Goal: Ask a question: Seek information or help from site administrators or community

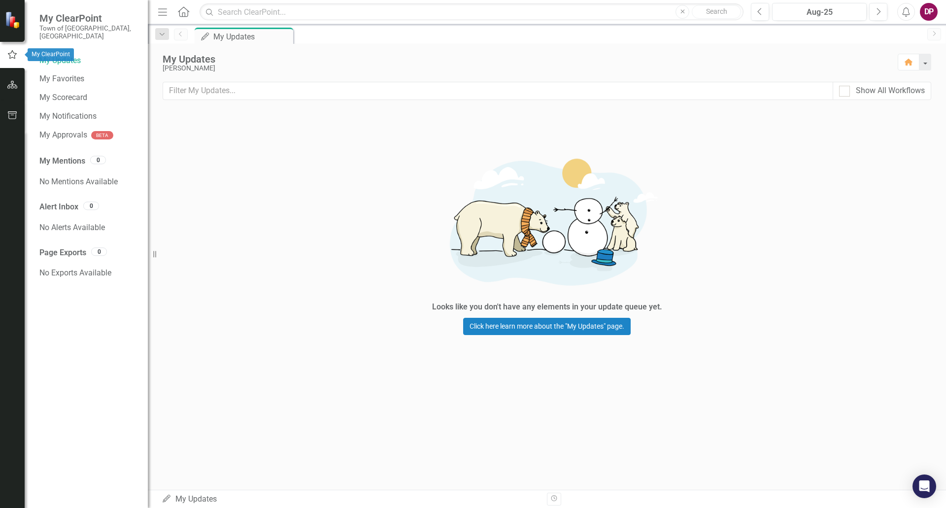
click at [17, 54] on icon "button" at bounding box center [12, 54] width 11 height 9
click at [60, 55] on link "My Updates" at bounding box center [88, 60] width 99 height 11
click at [72, 73] on link "My Favorites" at bounding box center [88, 78] width 99 height 11
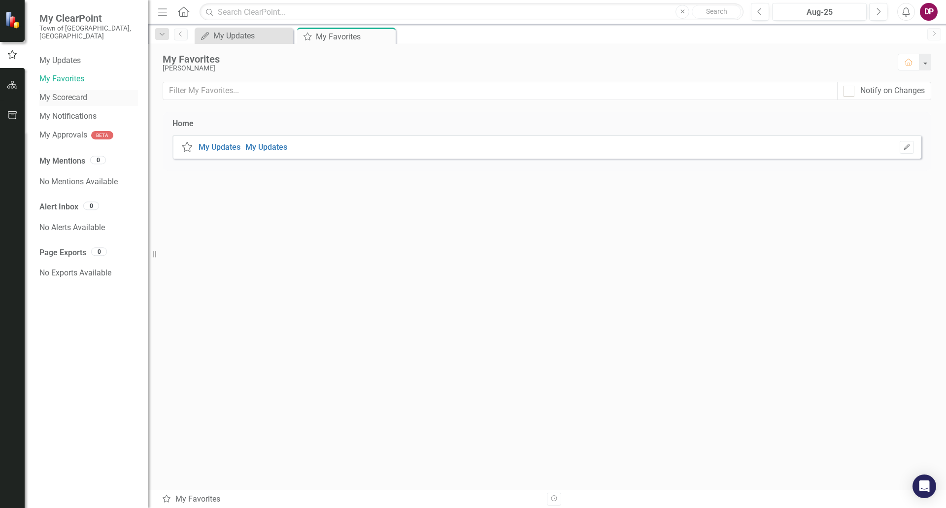
click at [73, 94] on link "My Scorecard" at bounding box center [88, 97] width 99 height 11
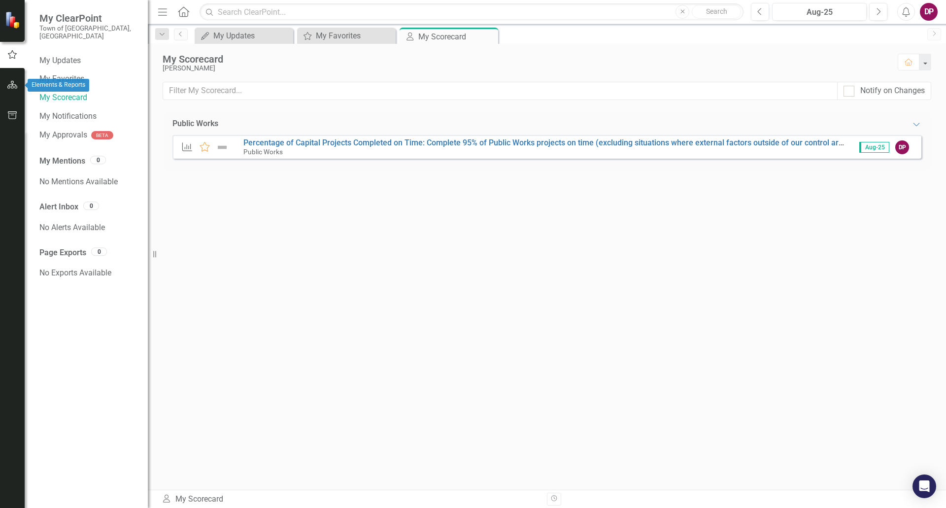
click at [11, 87] on icon "button" at bounding box center [12, 85] width 10 height 8
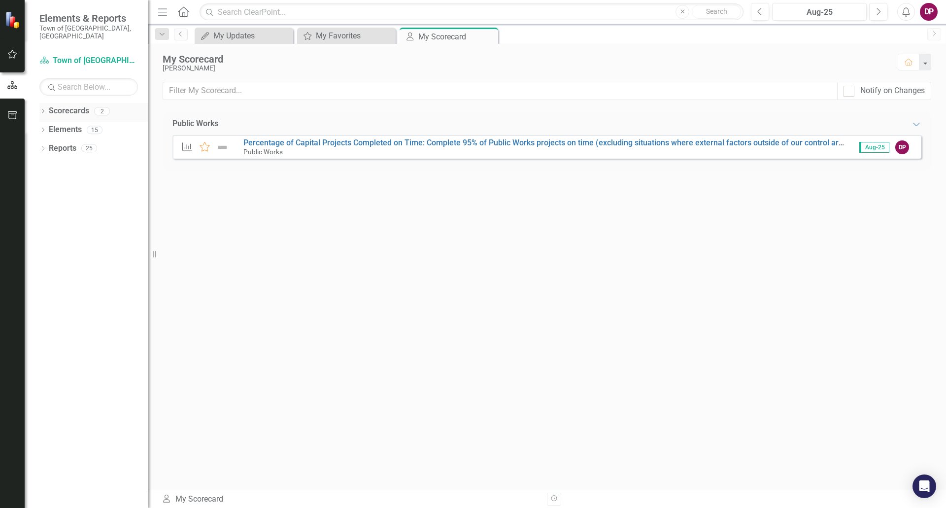
click at [44, 109] on icon "Dropdown" at bounding box center [42, 111] width 7 height 5
click at [90, 124] on link "Town of [GEOGRAPHIC_DATA]" at bounding box center [101, 129] width 94 height 11
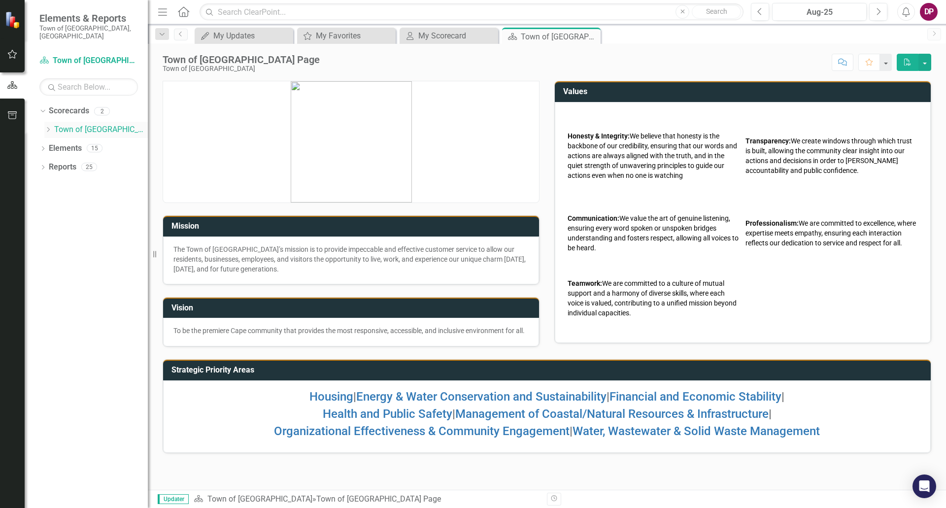
click at [48, 127] on icon "Dropdown" at bounding box center [47, 130] width 7 height 6
click at [106, 143] on link "Public Works" at bounding box center [106, 148] width 84 height 11
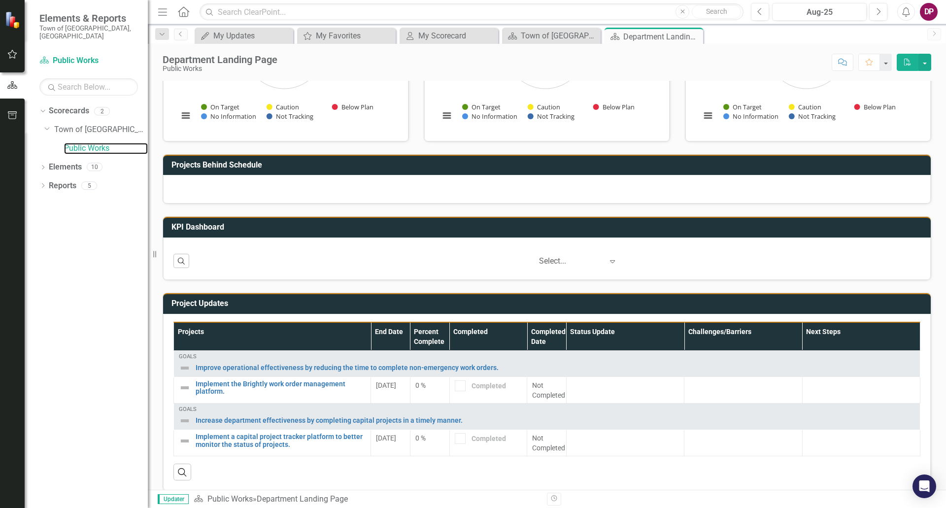
scroll to position [209, 0]
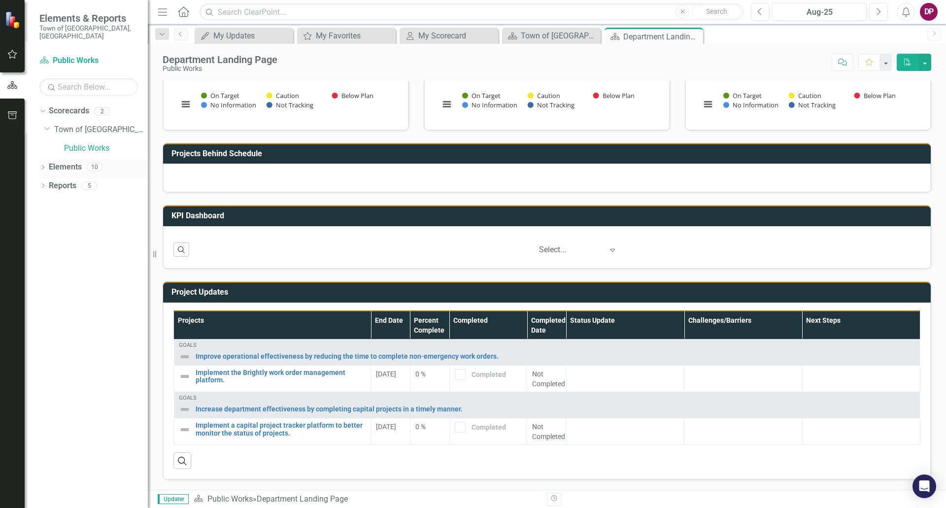
click at [41, 166] on icon "Dropdown" at bounding box center [42, 168] width 7 height 5
click at [47, 221] on icon "Dropdown" at bounding box center [47, 223] width 7 height 5
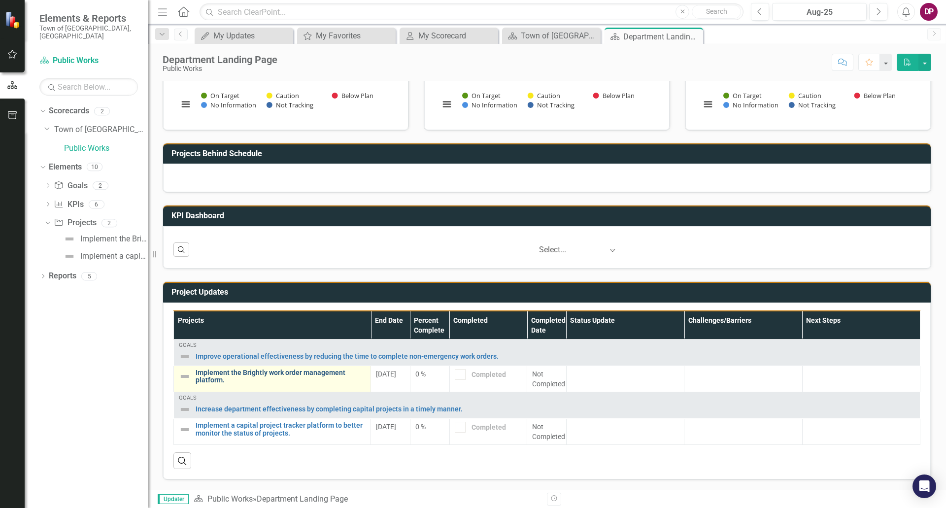
click at [214, 381] on link "Implement the Brightly work order management platform." at bounding box center [281, 376] width 170 height 15
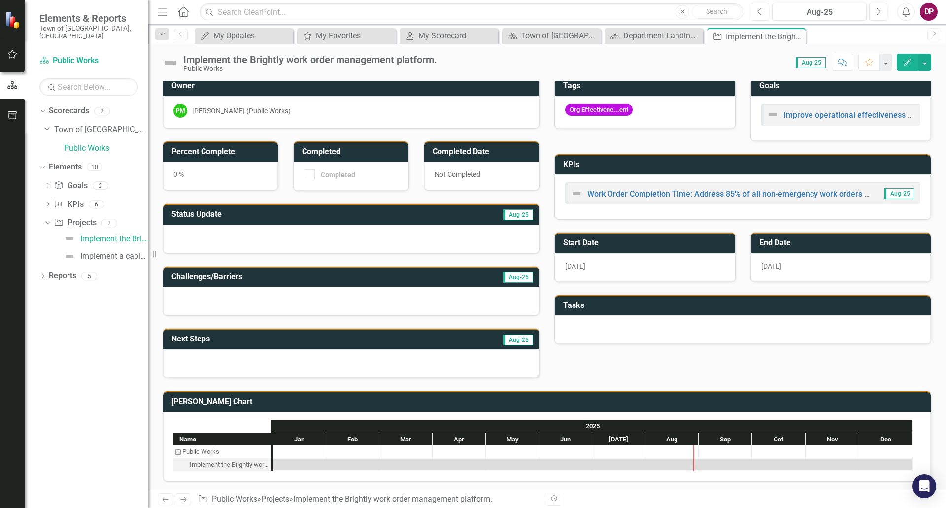
scroll to position [8, 0]
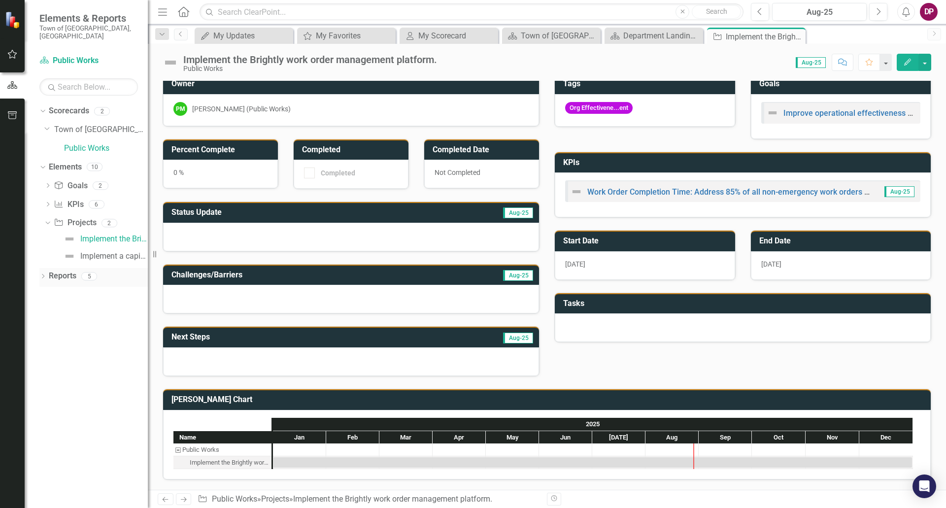
click at [43, 275] on icon "Dropdown" at bounding box center [42, 277] width 7 height 5
click at [47, 184] on icon "Dropdown" at bounding box center [47, 186] width 7 height 5
click at [94, 143] on link "Public Works" at bounding box center [106, 148] width 84 height 11
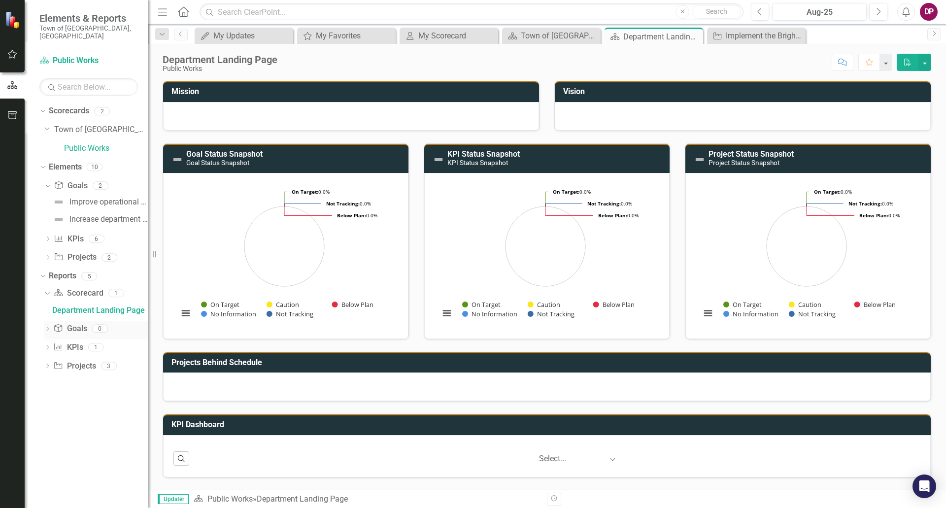
click at [48, 327] on icon "Dropdown" at bounding box center [47, 329] width 7 height 5
click at [48, 290] on div "Dropdown" at bounding box center [47, 294] width 7 height 8
click at [93, 306] on div "Department Landing Page" at bounding box center [100, 310] width 96 height 9
click at [498, 137] on div "KPI Status Snapshot KPI Status Snapshot Loading... Chart Pie chart with 5 slice…" at bounding box center [547, 235] width 261 height 209
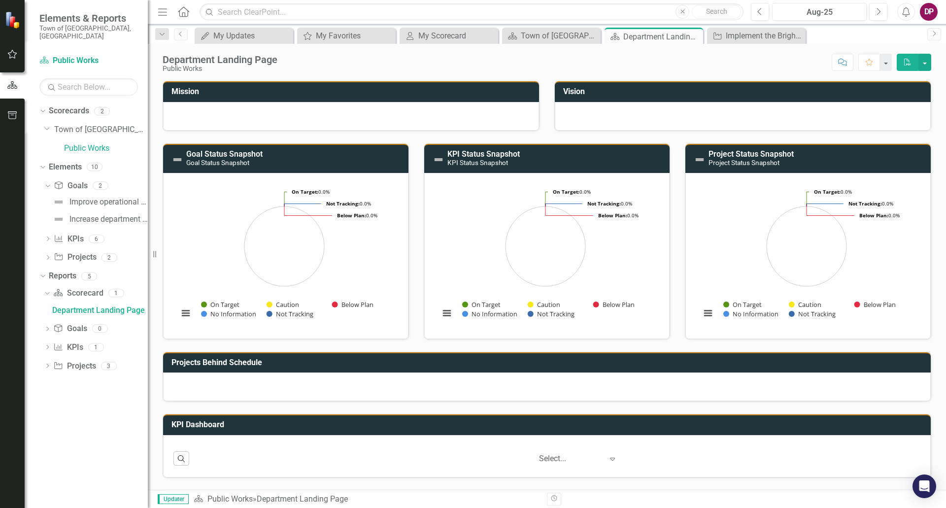
click at [417, 133] on div "KPI Status Snapshot KPI Status Snapshot Loading... Chart Pie chart with 5 slice…" at bounding box center [547, 235] width 261 height 209
click at [664, 99] on td "Vision" at bounding box center [744, 93] width 363 height 16
drag, startPoint x: 416, startPoint y: 106, endPoint x: 437, endPoint y: 103, distance: 21.9
click at [419, 105] on div at bounding box center [351, 116] width 376 height 29
click at [725, 120] on div at bounding box center [743, 116] width 376 height 29
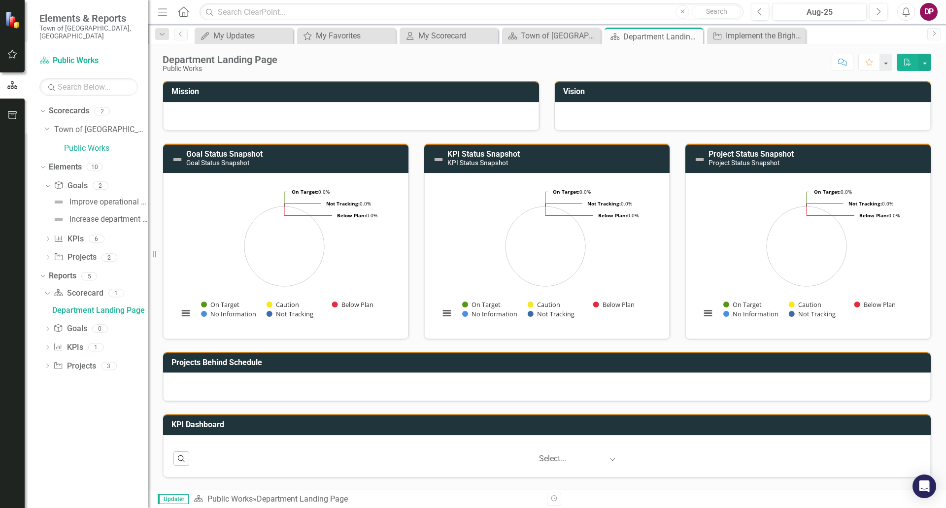
click at [57, 431] on div "Dropdown Scorecards 2 Dropdown Town of Falmouth Public Works Dropdown Elements …" at bounding box center [86, 305] width 123 height 405
click at [677, 108] on div at bounding box center [743, 116] width 376 height 29
click at [765, 60] on button "button" at bounding box center [925, 62] width 13 height 17
click at [765, 114] on div at bounding box center [743, 116] width 376 height 29
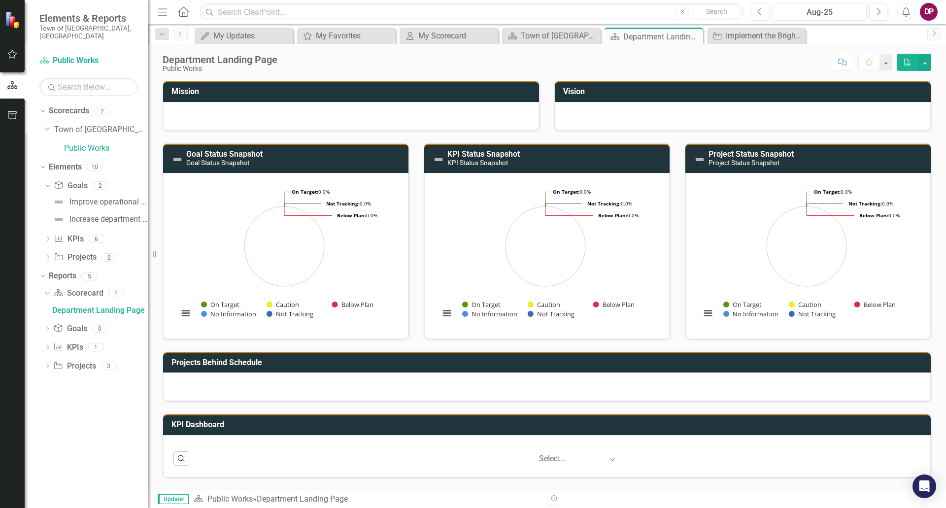
click at [191, 90] on h3 "Mission" at bounding box center [353, 91] width 363 height 9
click at [197, 118] on div at bounding box center [351, 116] width 376 height 29
click at [765, 431] on div "Open Intercom Messenger" at bounding box center [925, 487] width 26 height 26
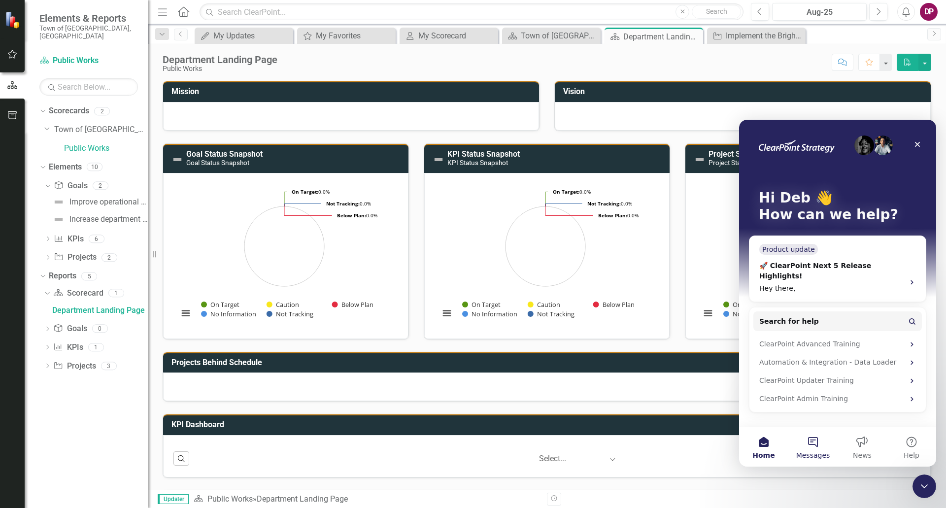
click at [765, 431] on button "Messages" at bounding box center [813, 446] width 49 height 39
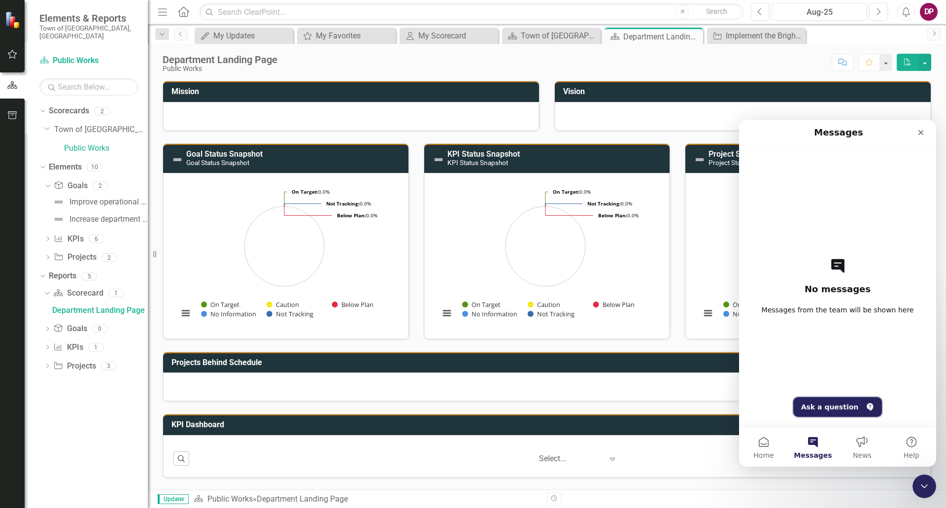
click at [765, 403] on button "Ask a question" at bounding box center [838, 407] width 89 height 20
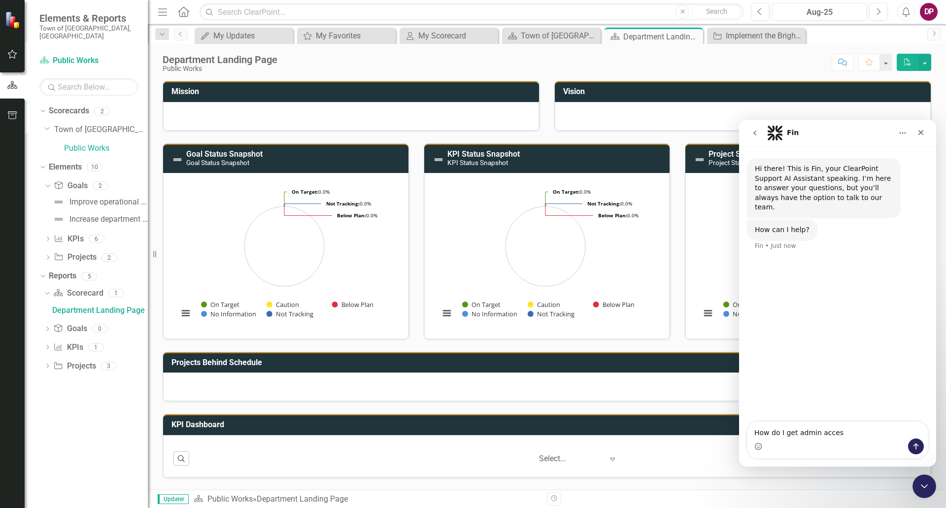
type textarea "How do I get admin access"
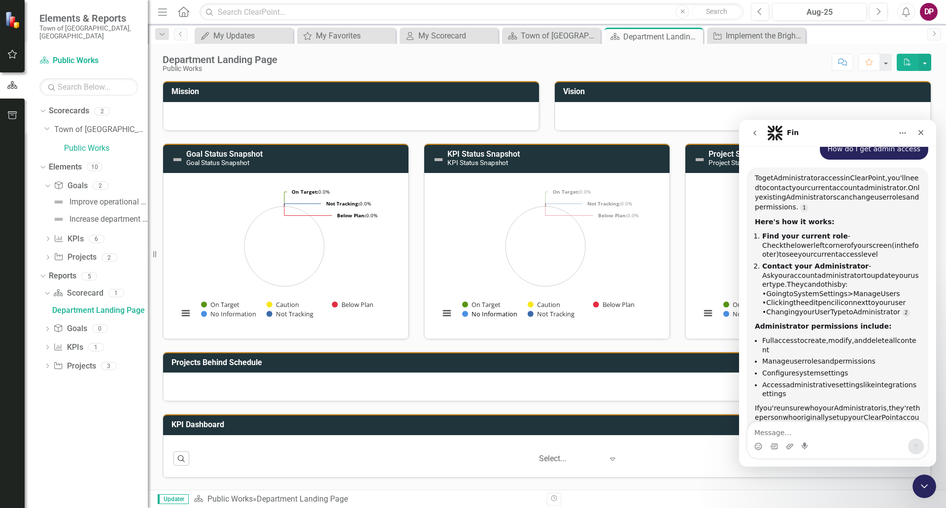
scroll to position [116, 0]
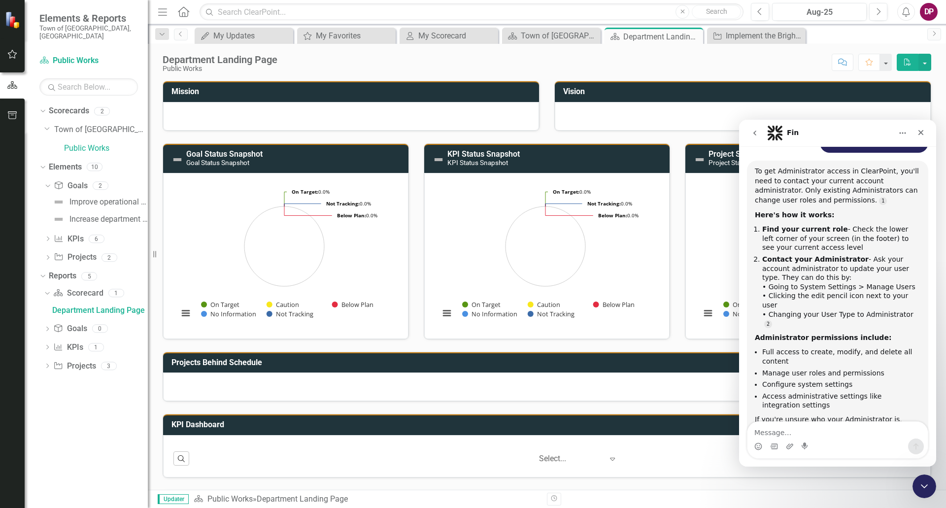
click at [314, 116] on div at bounding box center [351, 116] width 376 height 29
click at [716, 115] on div at bounding box center [743, 116] width 376 height 29
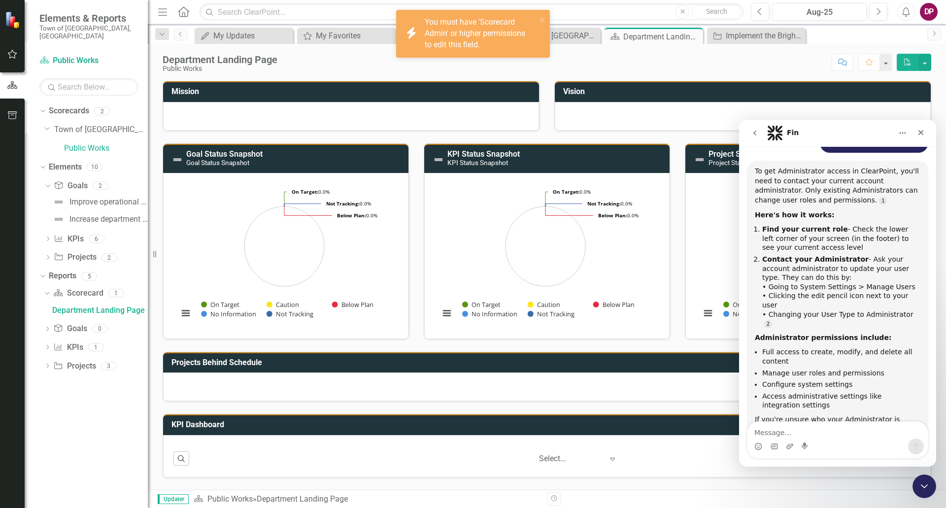
click at [184, 12] on icon "Home" at bounding box center [183, 11] width 13 height 10
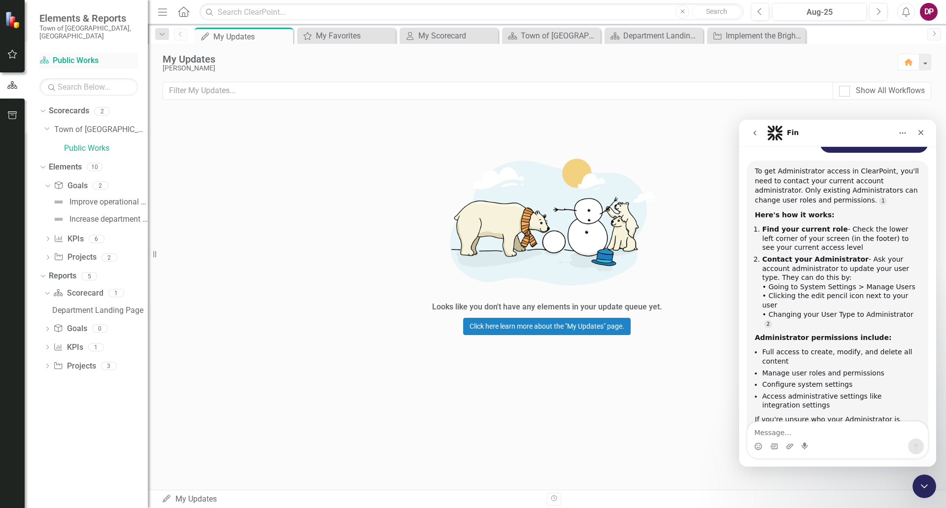
click at [70, 55] on link "Scorecard Public Works" at bounding box center [88, 60] width 99 height 11
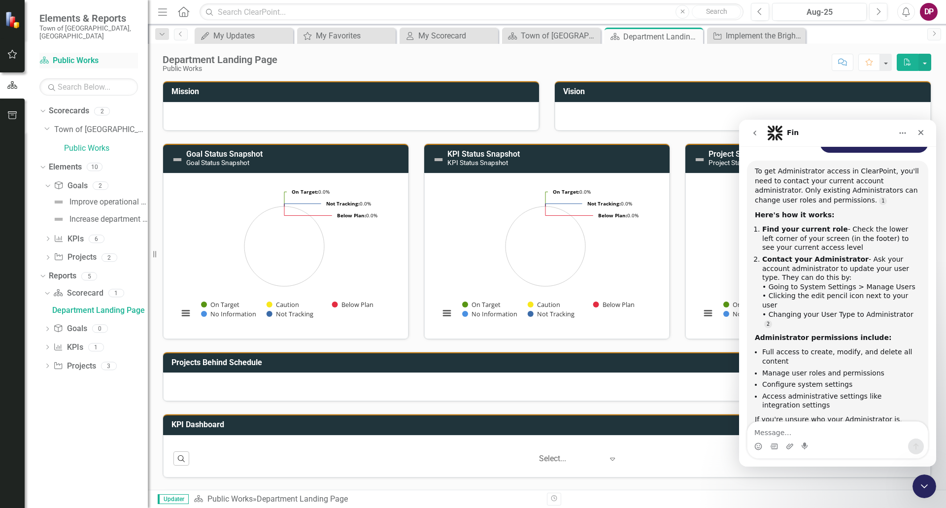
click at [77, 55] on link "Scorecard Public Works" at bounding box center [88, 60] width 99 height 11
click at [79, 124] on link "Town of [GEOGRAPHIC_DATA]" at bounding box center [101, 129] width 94 height 11
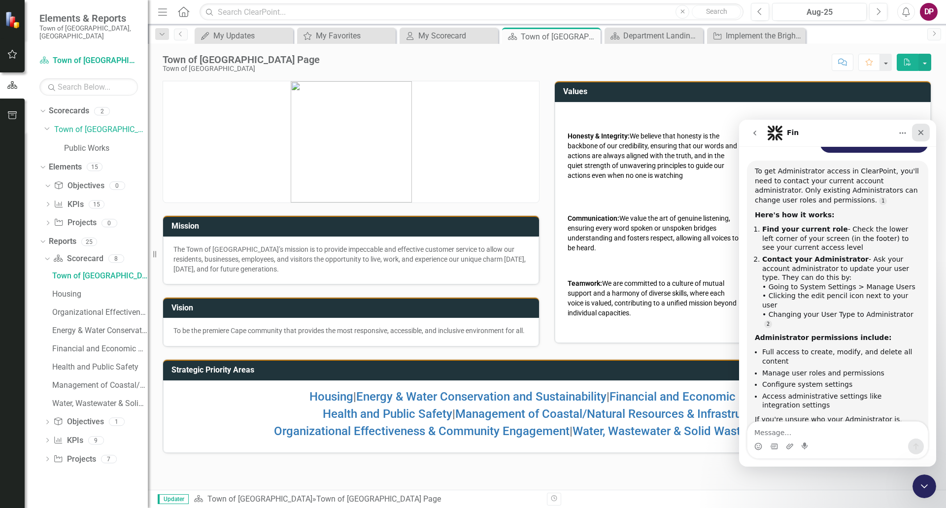
click at [765, 133] on icon "Close" at bounding box center [921, 132] width 5 height 5
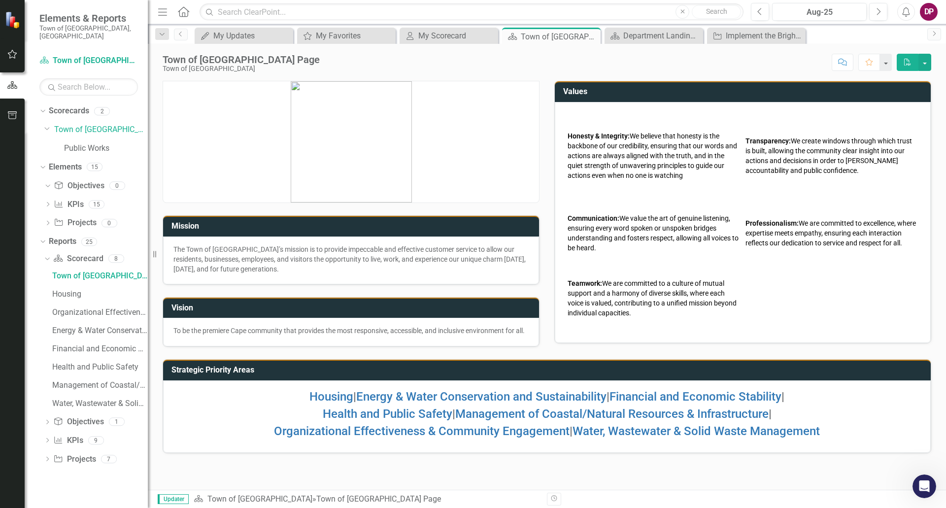
scroll to position [170, 0]
click at [94, 143] on link "Public Works" at bounding box center [106, 148] width 84 height 11
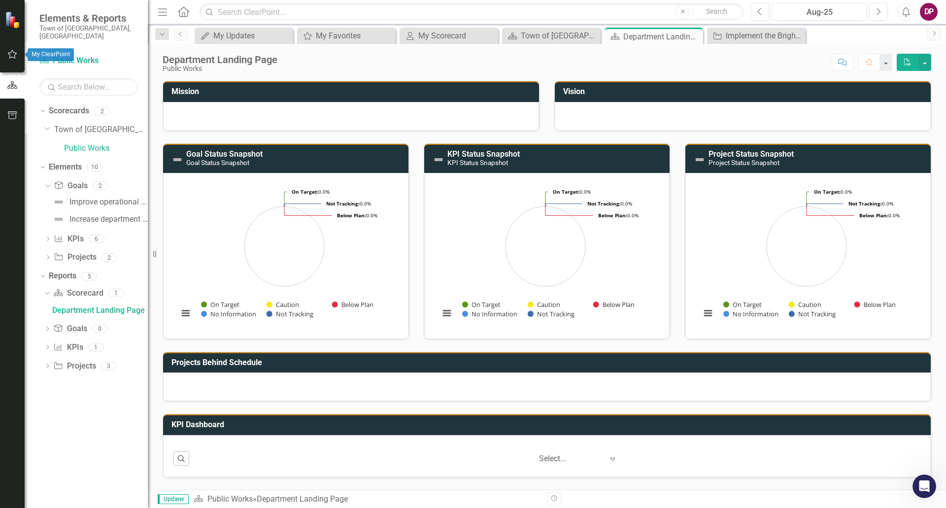
click at [13, 54] on icon "button" at bounding box center [12, 54] width 10 height 8
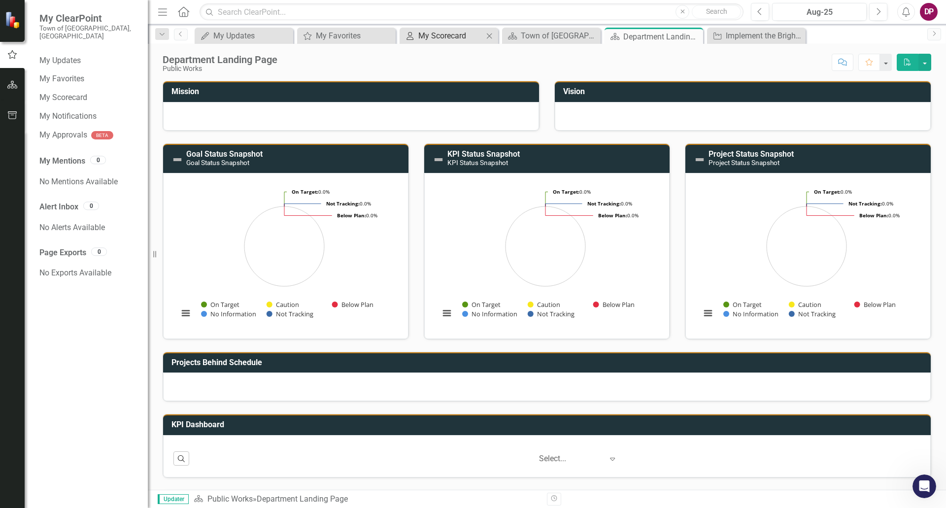
click at [435, 33] on div "My Scorecard" at bounding box center [450, 36] width 65 height 12
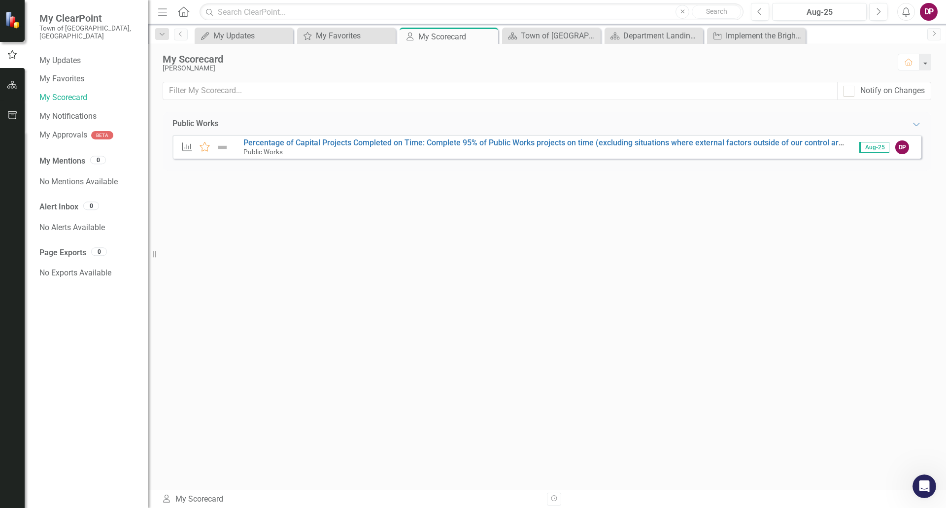
click at [765, 15] on div "DP" at bounding box center [929, 12] width 18 height 18
click at [765, 29] on link "User Edit Profile" at bounding box center [899, 30] width 78 height 18
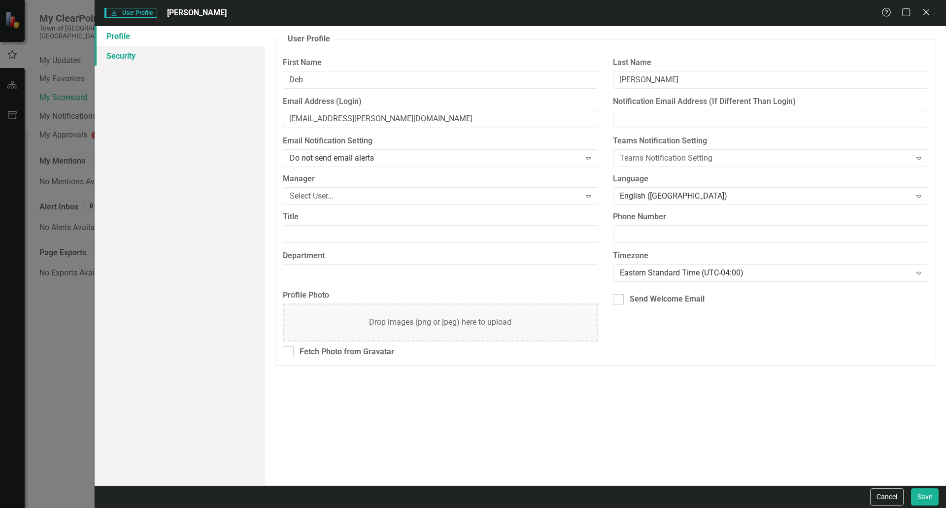
click at [130, 60] on link "Security" at bounding box center [180, 56] width 171 height 20
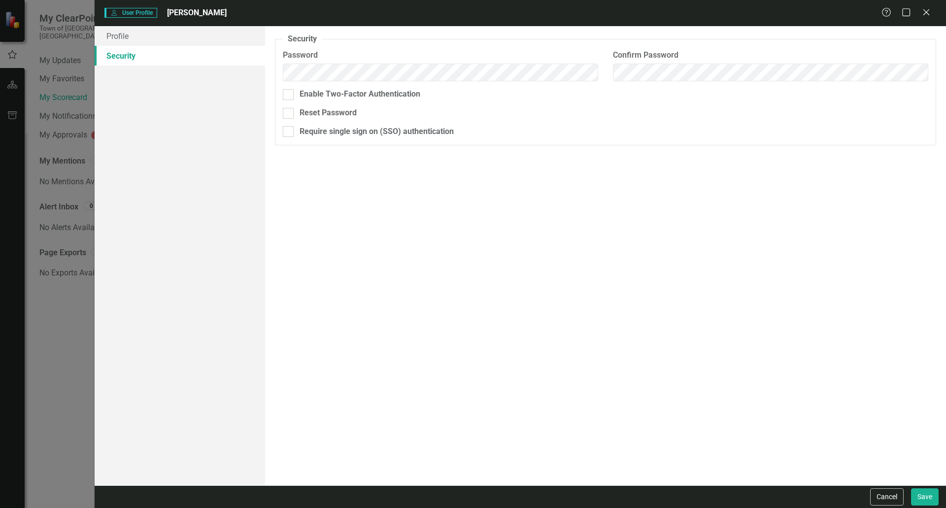
click at [765, 12] on div "Help Maximize Close" at bounding box center [909, 12] width 55 height 11
click at [765, 13] on icon at bounding box center [926, 11] width 7 height 7
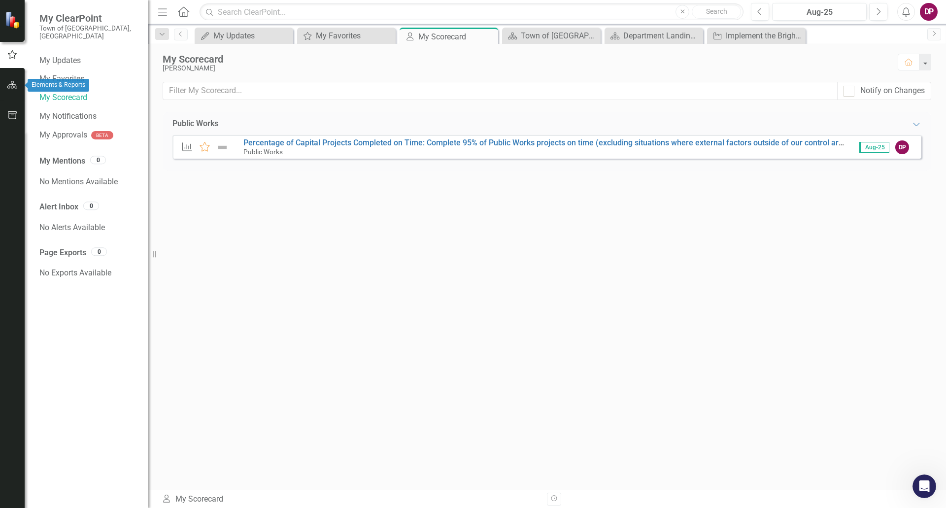
click at [8, 81] on icon "button" at bounding box center [12, 85] width 10 height 8
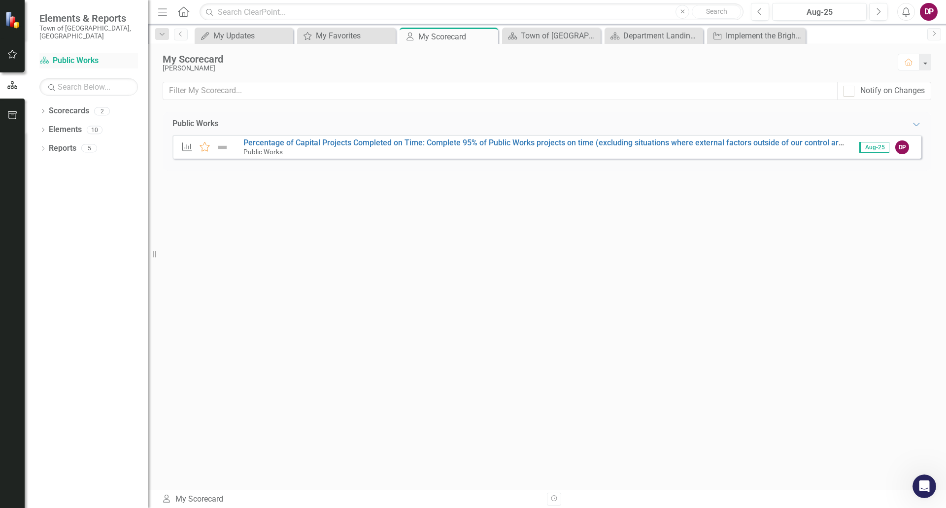
click at [78, 55] on link "Scorecard Public Works" at bounding box center [88, 60] width 99 height 11
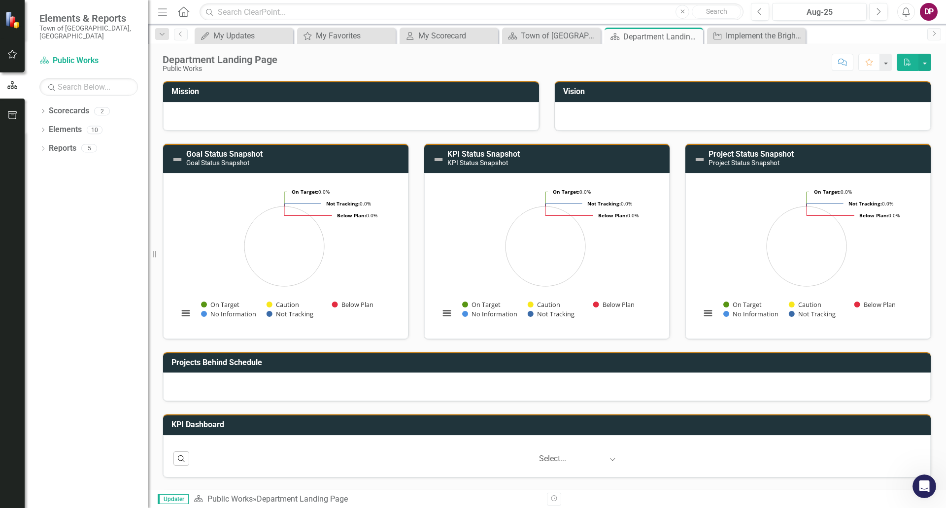
click at [408, 103] on div at bounding box center [351, 116] width 376 height 29
click at [765, 431] on icon "Open Intercom Messenger" at bounding box center [923, 485] width 16 height 16
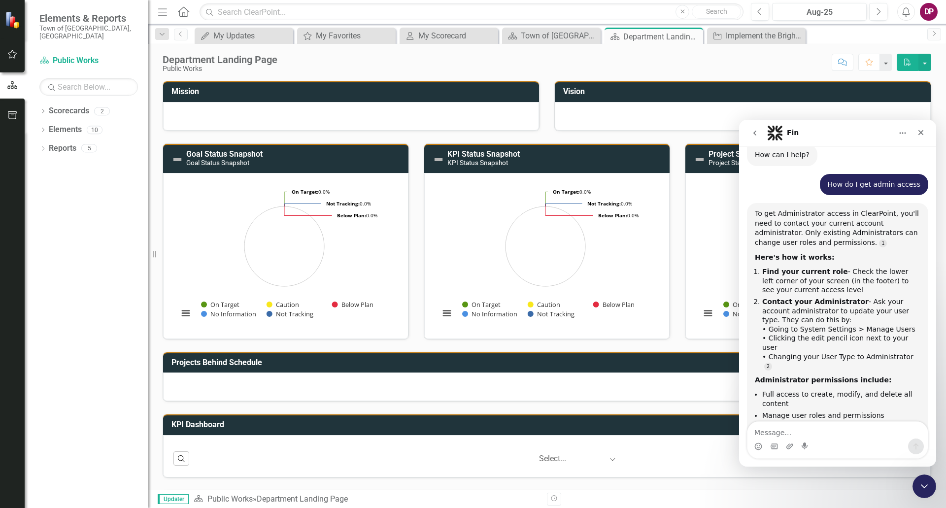
scroll to position [71, 0]
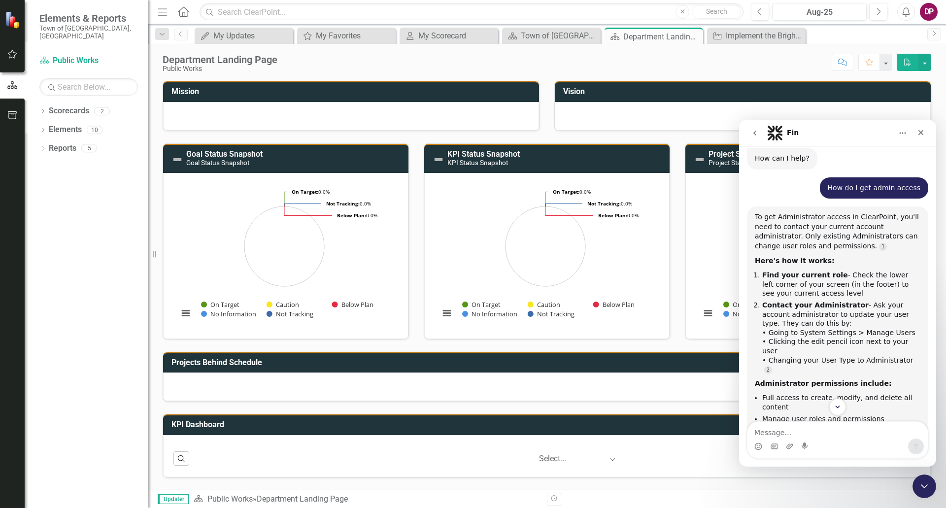
click at [317, 342] on div "Projects Behind Schedule" at bounding box center [547, 371] width 784 height 63
click at [174, 431] on span "Updater" at bounding box center [173, 499] width 31 height 10
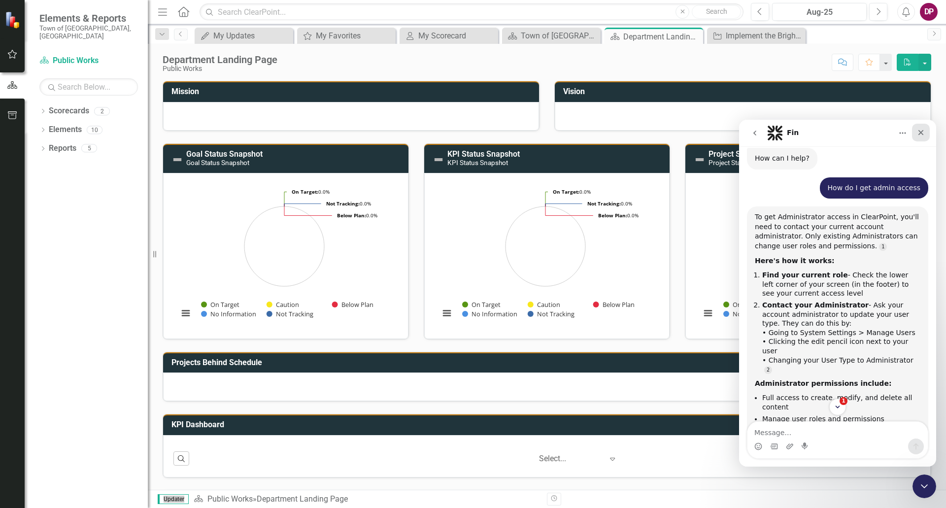
click at [765, 127] on div "Close" at bounding box center [921, 133] width 18 height 18
